Goal: Communication & Community: Answer question/provide support

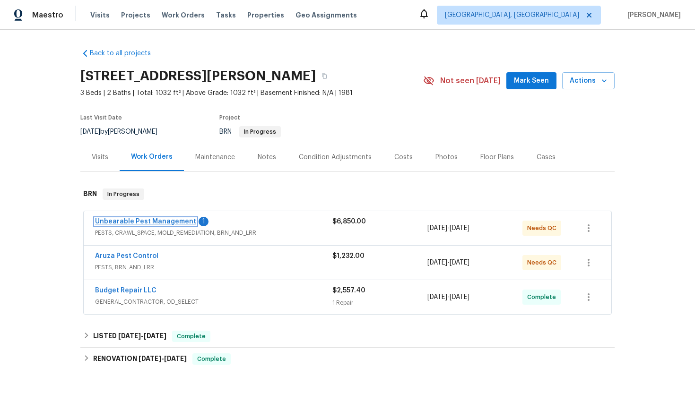
click at [145, 221] on link "Unbearable Pest Management" at bounding box center [145, 221] width 101 height 7
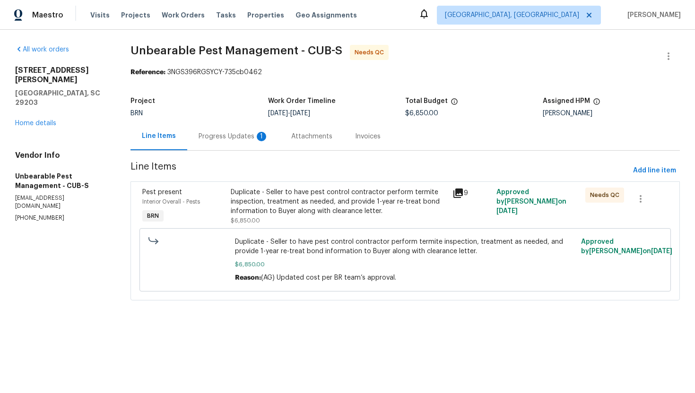
click at [243, 142] on div "Progress Updates 1" at bounding box center [233, 136] width 93 height 28
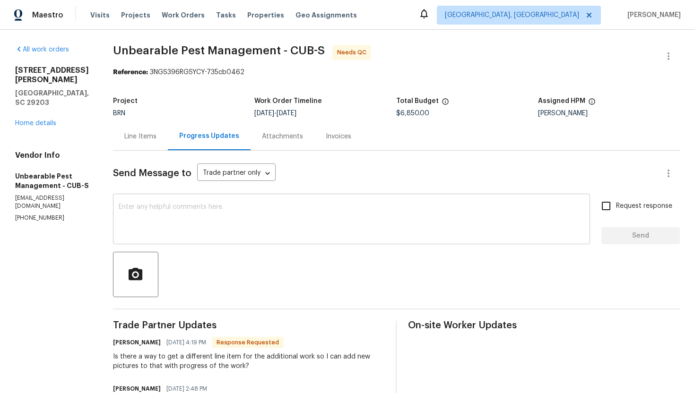
click at [203, 214] on textarea at bounding box center [352, 220] width 466 height 33
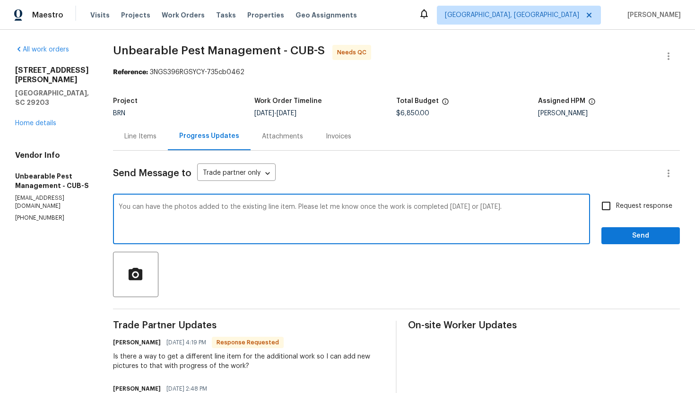
type textarea "You can have the photos added to the existing line item. Please let me know onc…"
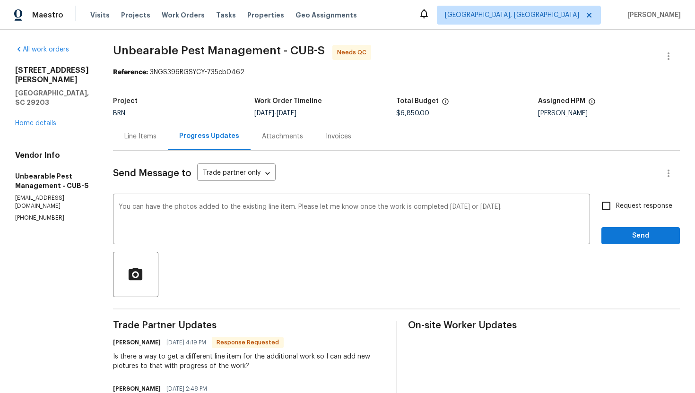
click at [618, 208] on span "Request response" at bounding box center [644, 206] width 56 height 10
click at [616, 208] on input "Request response" at bounding box center [606, 206] width 20 height 20
checkbox input "true"
click at [623, 238] on span "Send" at bounding box center [640, 236] width 63 height 12
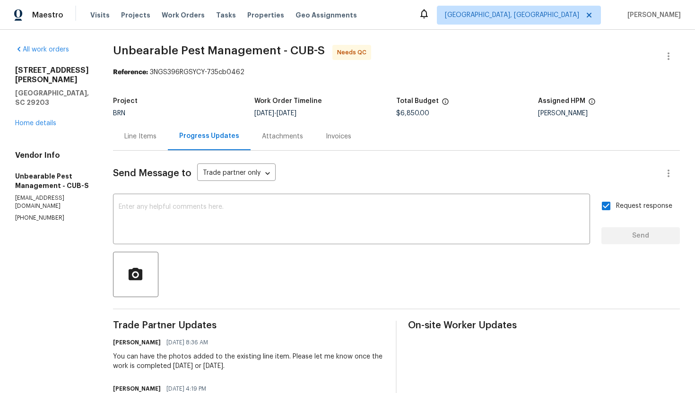
click at [131, 132] on div "Line Items" at bounding box center [140, 136] width 32 height 9
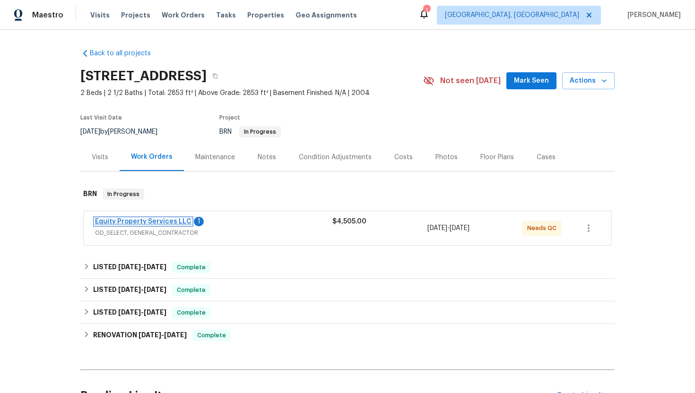
click at [155, 219] on link "Equity Property Services LLC" at bounding box center [143, 221] width 96 height 7
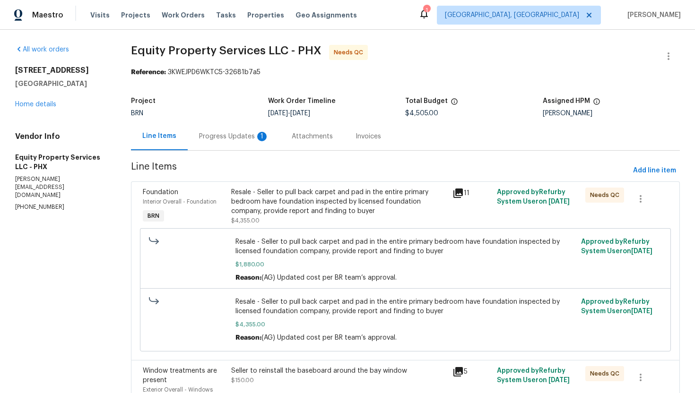
click at [261, 144] on div "Progress Updates 1" at bounding box center [234, 136] width 93 height 28
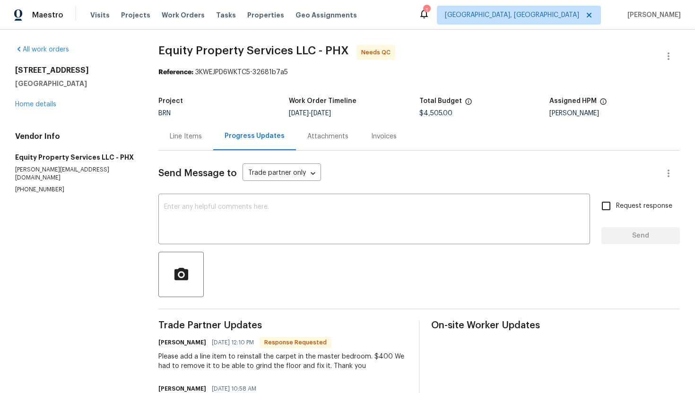
click at [193, 135] on div "Line Items" at bounding box center [186, 136] width 32 height 9
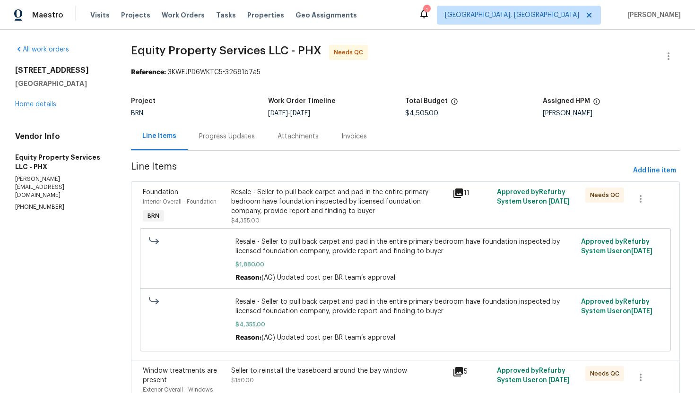
click at [244, 133] on div "Progress Updates" at bounding box center [227, 136] width 56 height 9
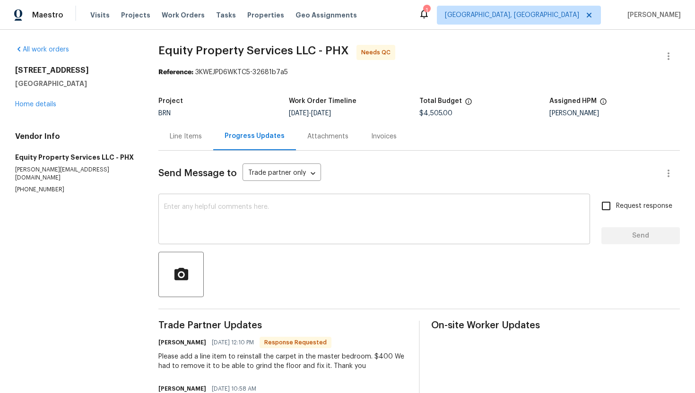
click at [244, 211] on textarea at bounding box center [374, 220] width 420 height 33
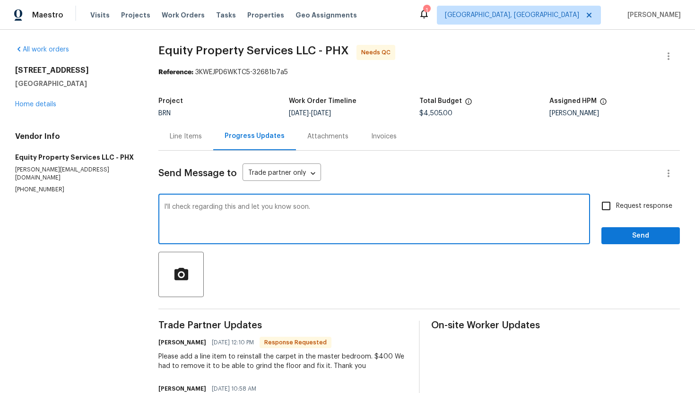
type textarea "I'll check regarding this and let you know soon."
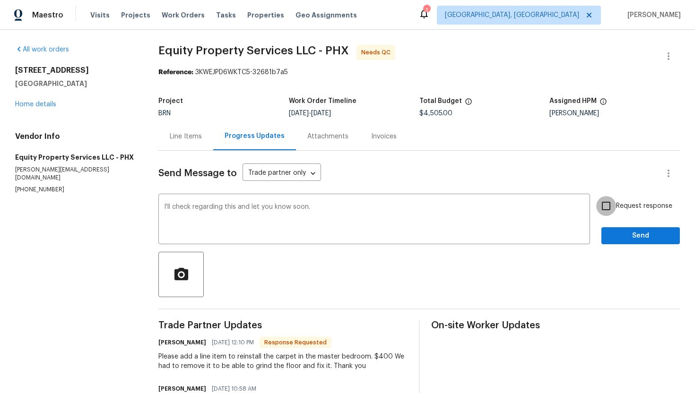
click at [611, 202] on input "Request response" at bounding box center [606, 206] width 20 height 20
checkbox input "true"
click at [619, 232] on span "Send" at bounding box center [640, 236] width 63 height 12
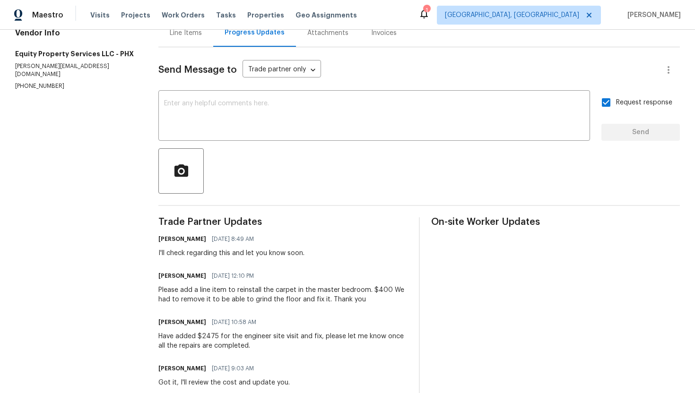
scroll to position [111, 0]
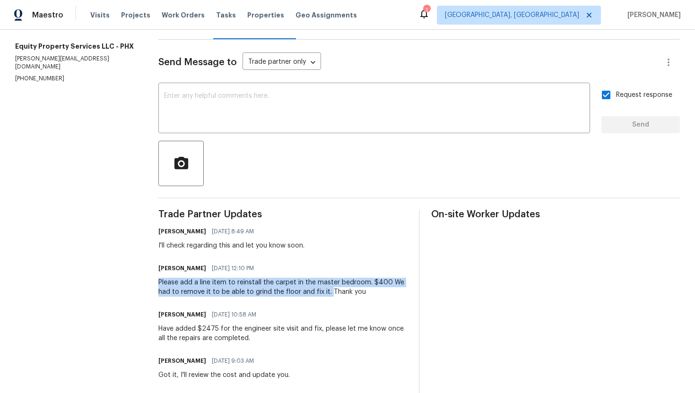
drag, startPoint x: 159, startPoint y: 287, endPoint x: 329, endPoint y: 290, distance: 169.3
copy div "Please add a line item to reinstall the carpet in the master bedroom. $400 We h…"
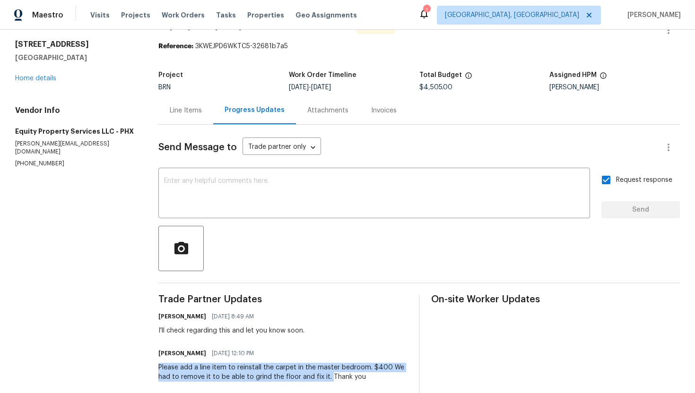
scroll to position [0, 0]
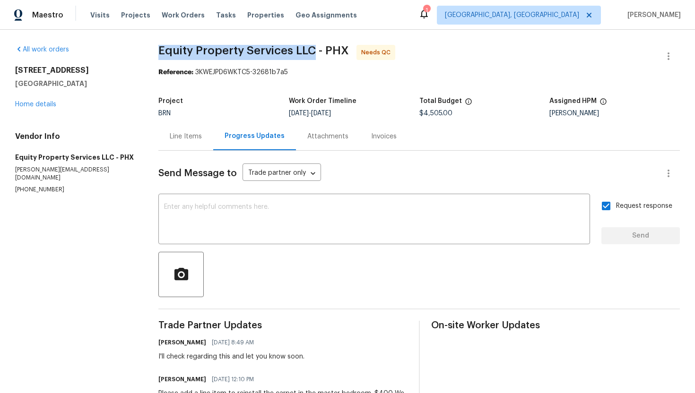
drag, startPoint x: 153, startPoint y: 49, endPoint x: 315, endPoint y: 50, distance: 161.7
copy span "Equity Property Services LLC"
click at [175, 140] on div "Line Items" at bounding box center [186, 136] width 32 height 9
